Goal: Entertainment & Leisure: Consume media (video, audio)

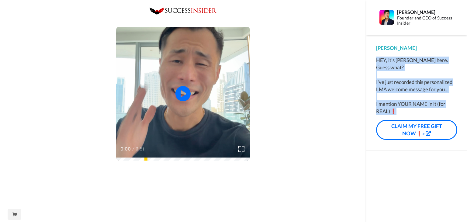
click at [403, 107] on div "HEY, it's [PERSON_NAME] here. Guess what? I've just recorded this personalized …" at bounding box center [416, 86] width 81 height 58
